Goal: Task Accomplishment & Management: Manage account settings

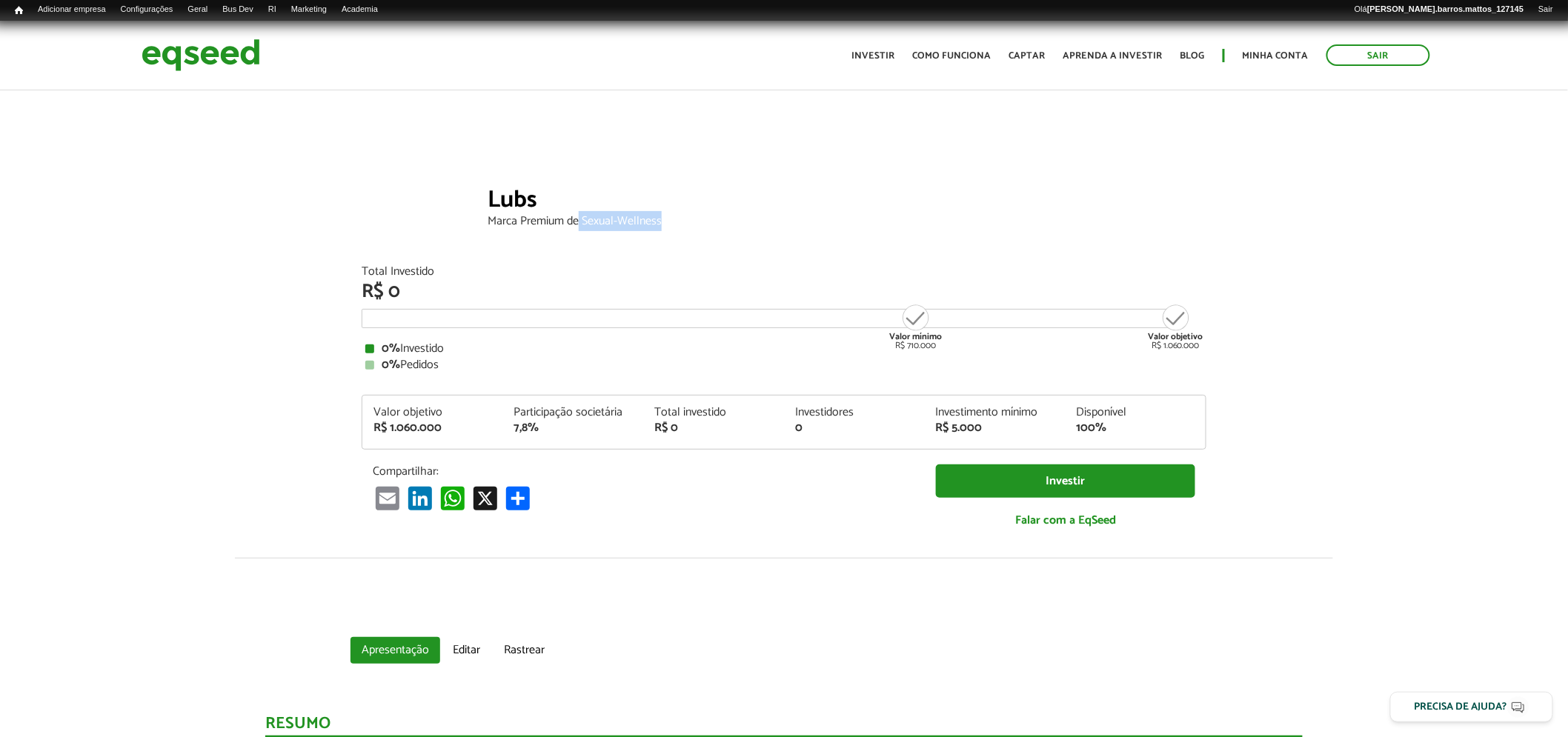
drag, startPoint x: 578, startPoint y: 220, endPoint x: 660, endPoint y: 217, distance: 82.1
click at [660, 217] on div "Marca Premium de Sexual-Wellness" at bounding box center [846, 221] width 719 height 12
click at [478, 78] on header "Sair Toggle navigation Toggle navigation Início Investir Como funciona Captar A…" at bounding box center [784, 55] width 1568 height 70
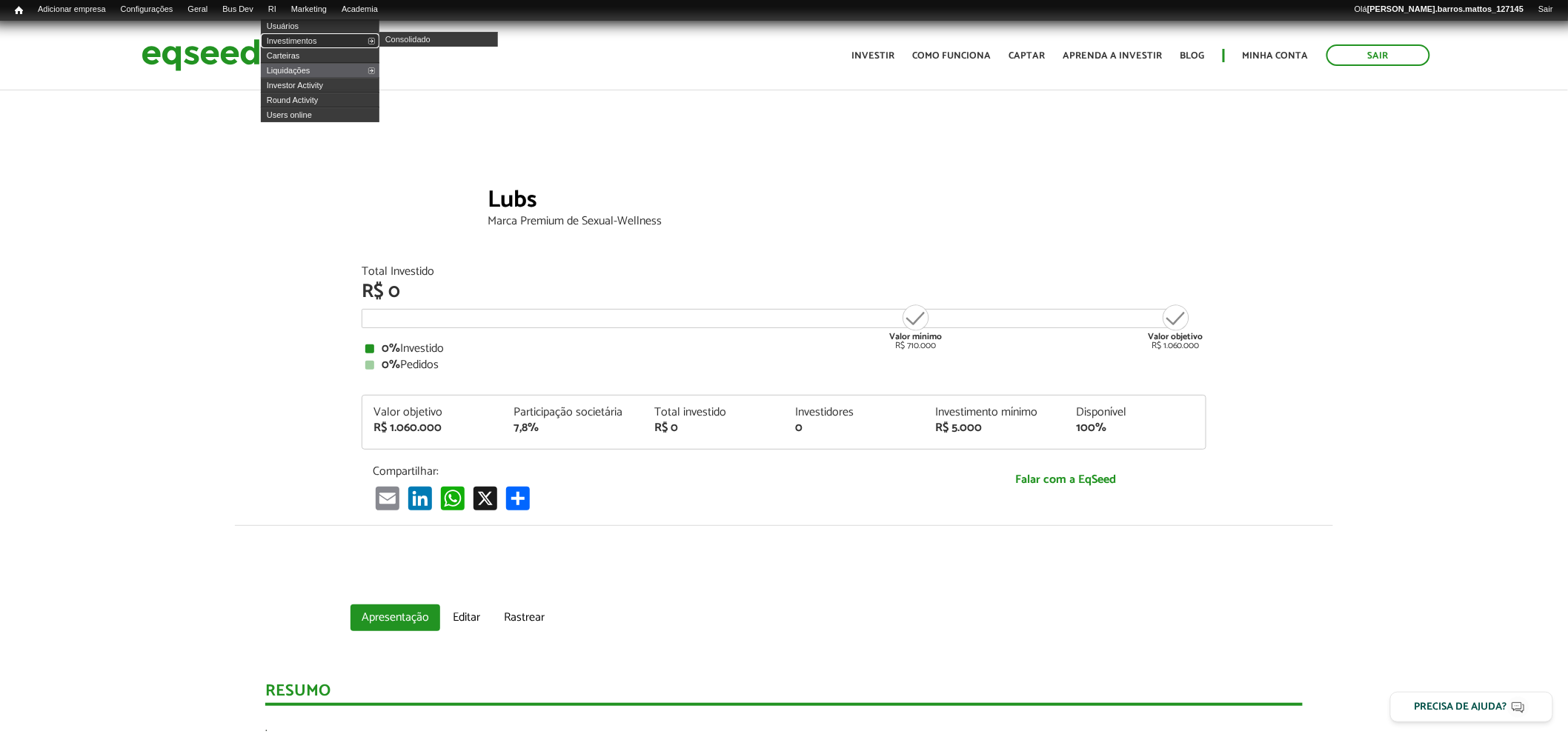
click at [298, 39] on link "Investimentos" at bounding box center [320, 40] width 118 height 15
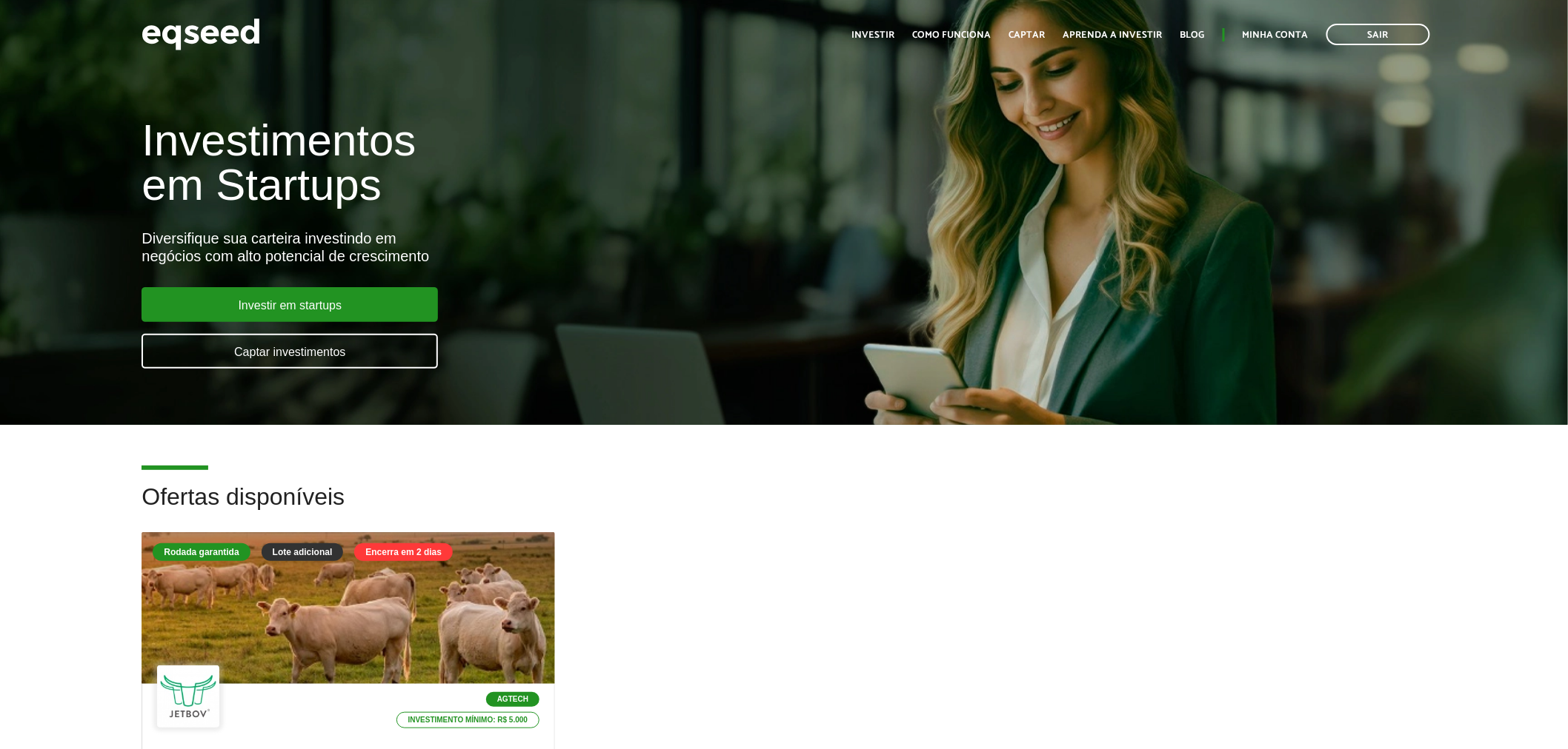
click at [1264, 45] on div "Toggle navigation Início Investir Como funciona Captar Aprenda a investir Blog …" at bounding box center [1141, 34] width 593 height 39
click at [1271, 34] on link "Minha conta" at bounding box center [1275, 35] width 66 height 10
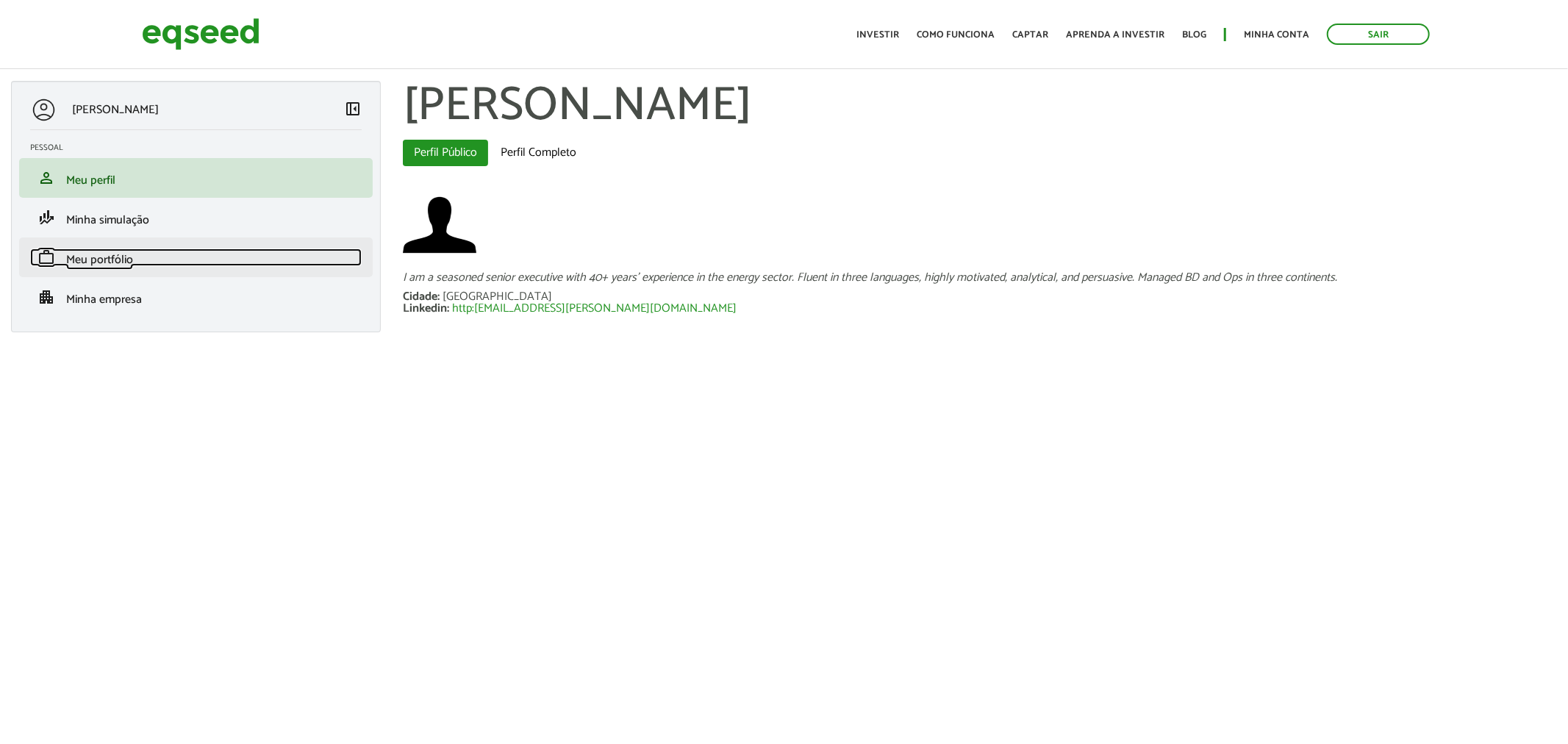
click at [162, 258] on link "work Meu portfólio" at bounding box center [196, 257] width 332 height 18
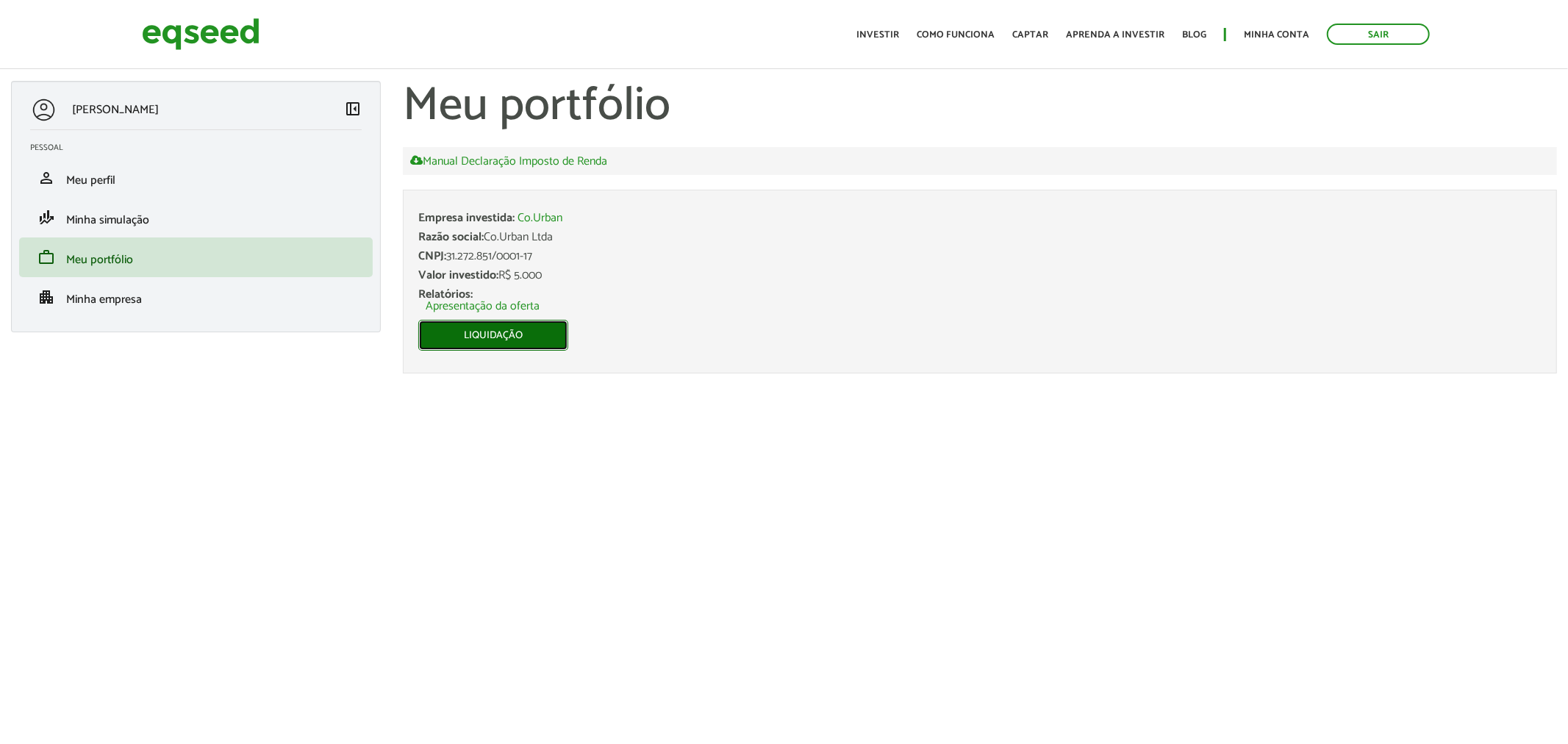
click at [458, 340] on link "Liquidação" at bounding box center [493, 335] width 150 height 31
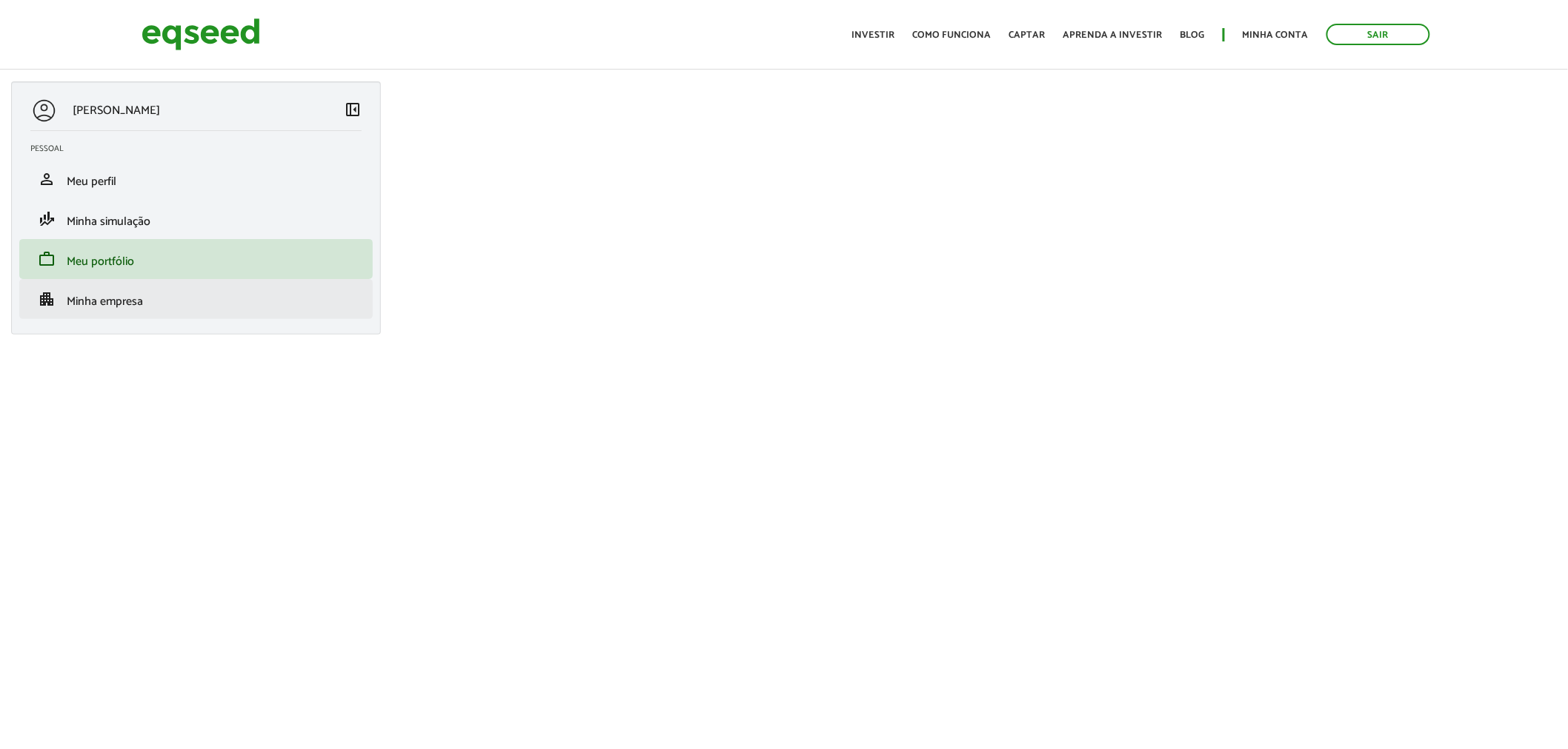
click at [193, 312] on li "apartment Minha empresa" at bounding box center [196, 299] width 354 height 40
click at [121, 300] on span "Minha empresa" at bounding box center [105, 302] width 76 height 20
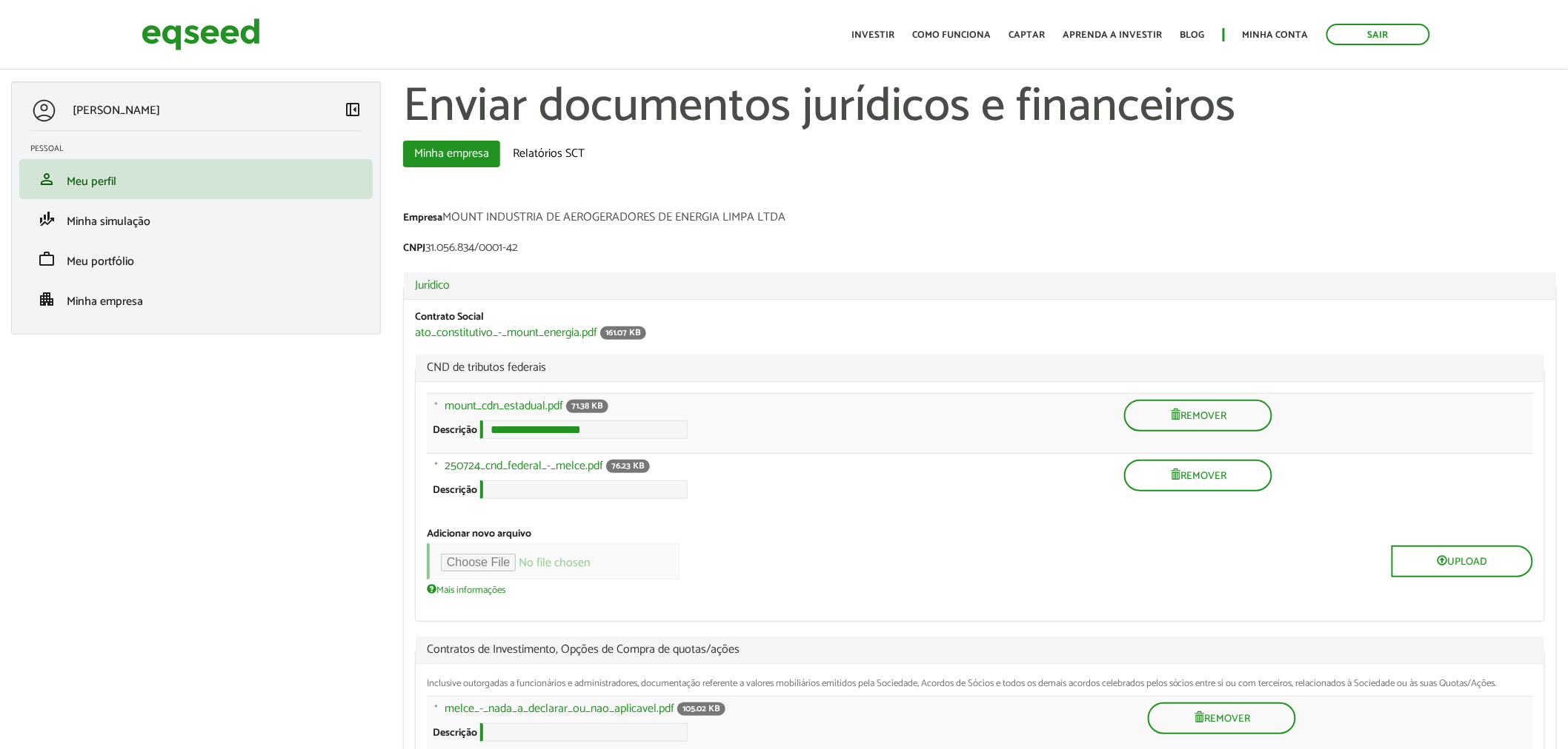
drag, startPoint x: 448, startPoint y: 217, endPoint x: 788, endPoint y: 214, distance: 340.0
click at [788, 214] on div "Empresa MOUNT INDUSTRIA DE AEROGERADORES DE ENERGIA LIMPA LTDA" at bounding box center [979, 220] width 1154 height 15
copy div "MOUNT INDUSTRIA DE AEROGERADORES DE ENERGIA LIMPA LTDA"
drag, startPoint x: 1257, startPoint y: 157, endPoint x: 1580, endPoint y: 158, distance: 323.0
click at [1260, 157] on ul "Minha empresa (aba ativa) Relatórios SCT" at bounding box center [979, 154] width 1154 height 27
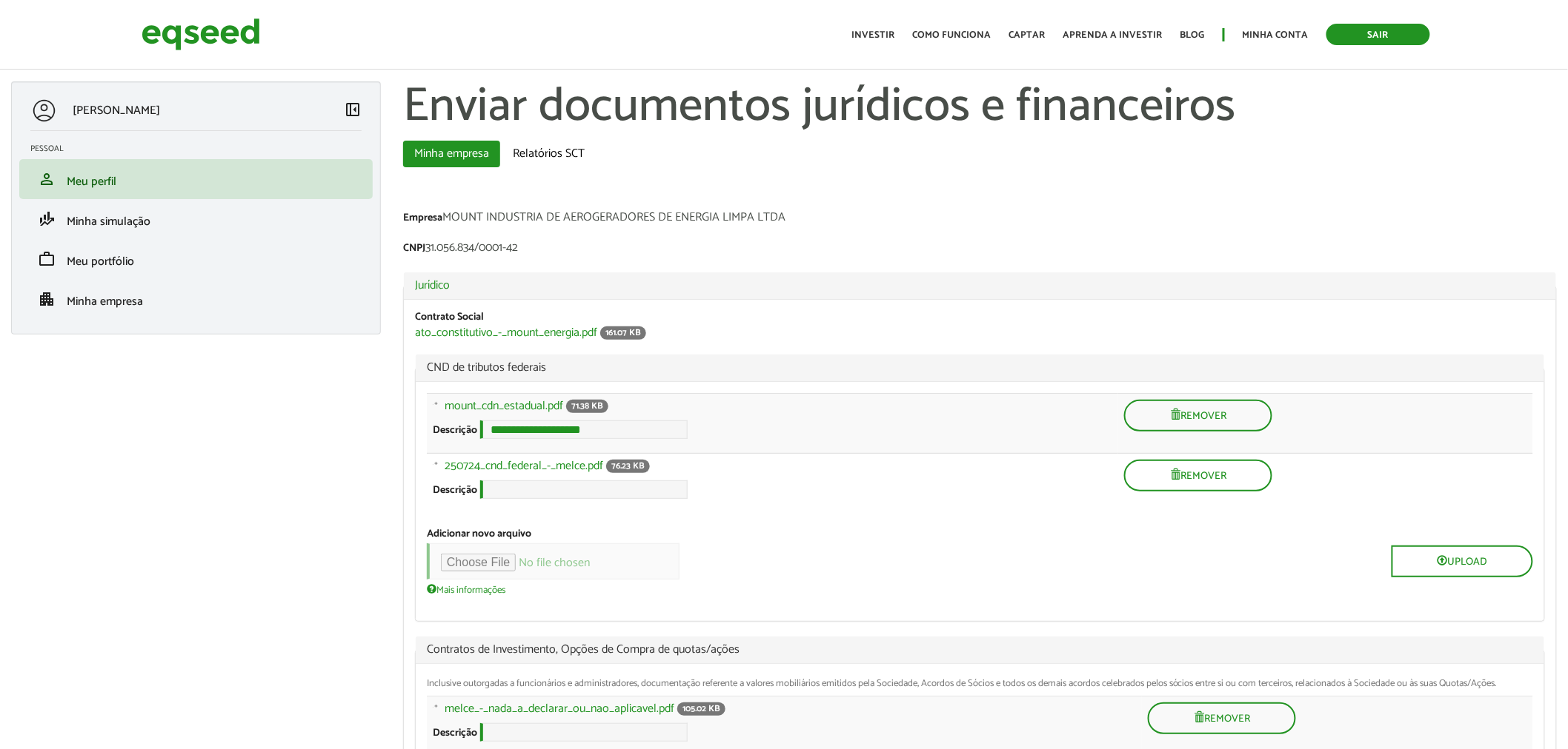
click at [1347, 35] on link "Sair" at bounding box center [1377, 35] width 104 height 22
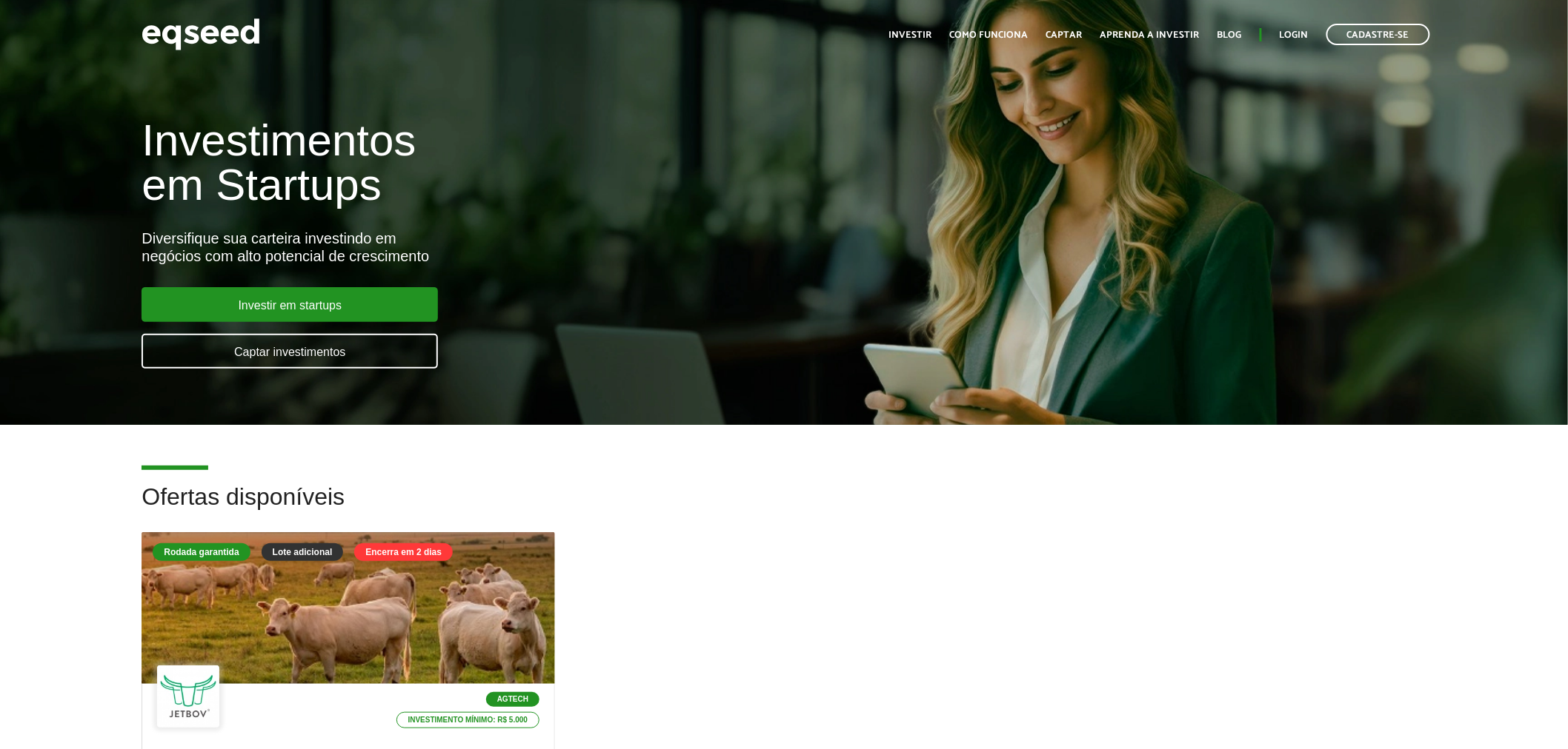
click at [1267, 25] on ul "Início Investir Como funciona Captar Aprenda a investir Blog Login Cadastre-se" at bounding box center [1159, 35] width 556 height 22
click at [1279, 35] on ul "Início Investir Como funciona Captar Aprenda a investir Blog Login Cadastre-se" at bounding box center [1159, 35] width 556 height 22
click at [1287, 31] on link "Login" at bounding box center [1294, 35] width 29 height 10
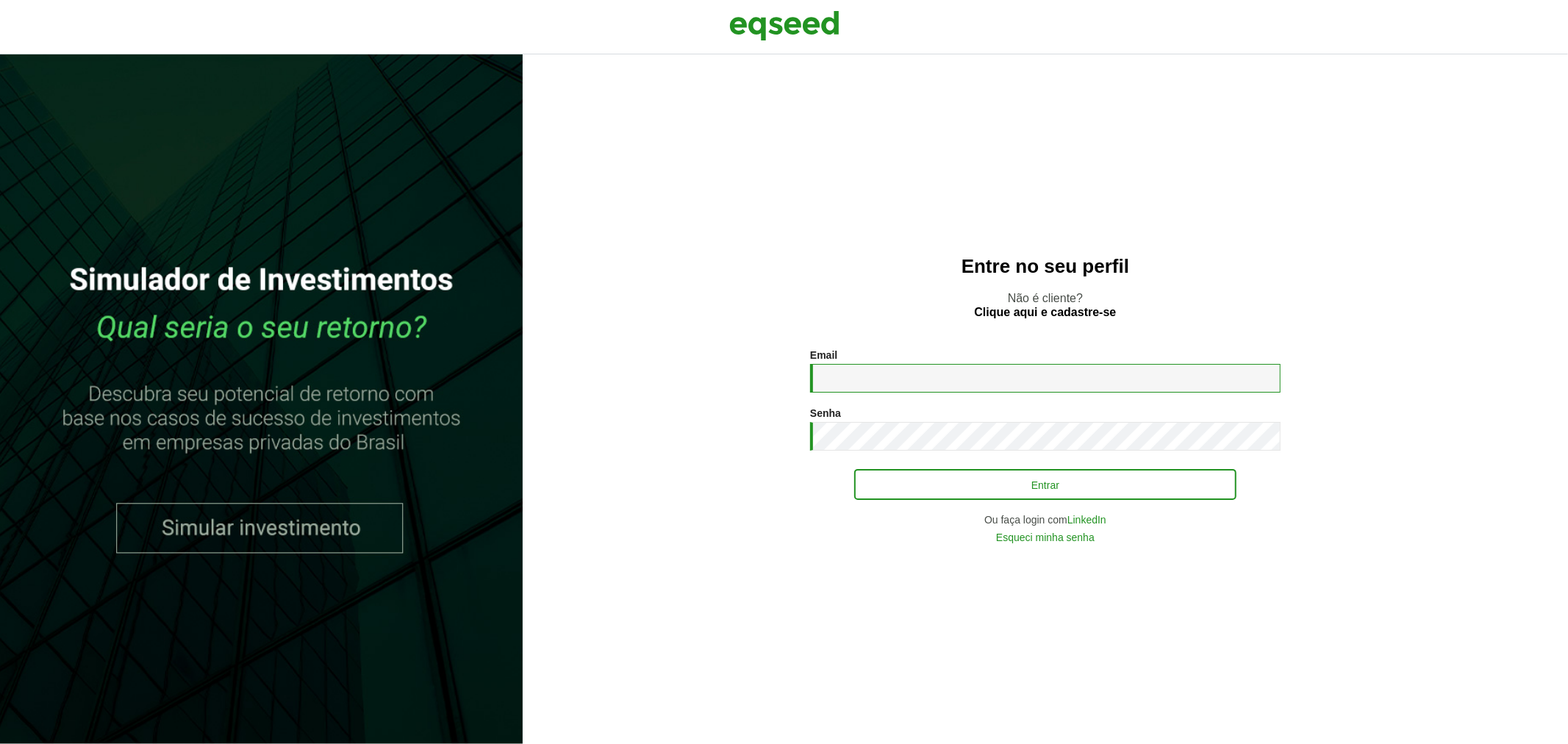
type input "**********"
click at [889, 489] on button "Entrar" at bounding box center [1045, 485] width 382 height 28
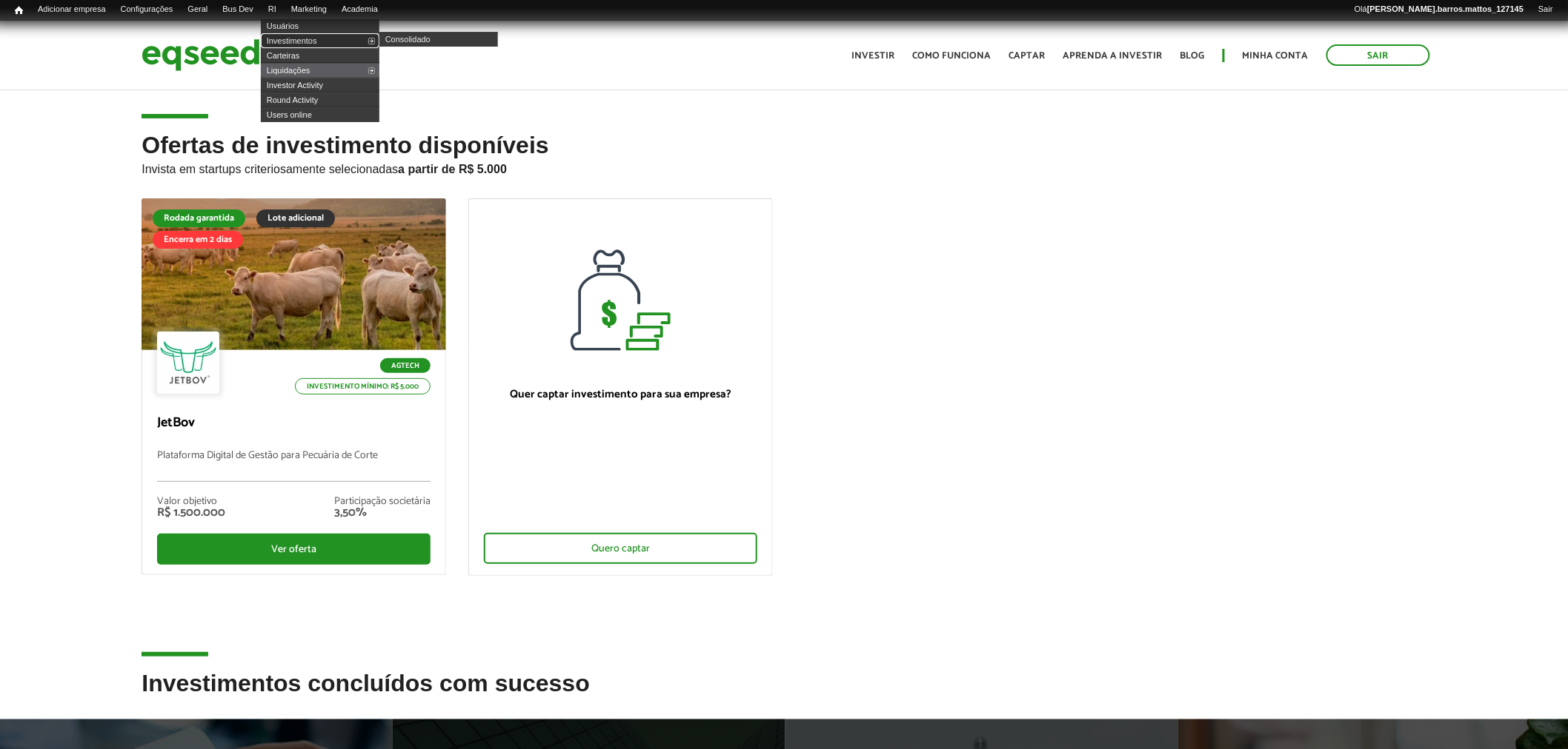
click at [294, 42] on link "Investimentos" at bounding box center [320, 40] width 118 height 15
